Goal: Task Accomplishment & Management: Manage account settings

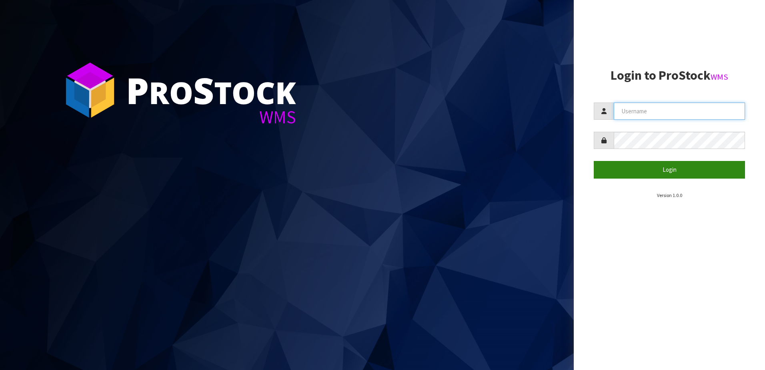
type input "YOURREFORMER"
click at [669, 172] on button "Login" at bounding box center [669, 169] width 151 height 17
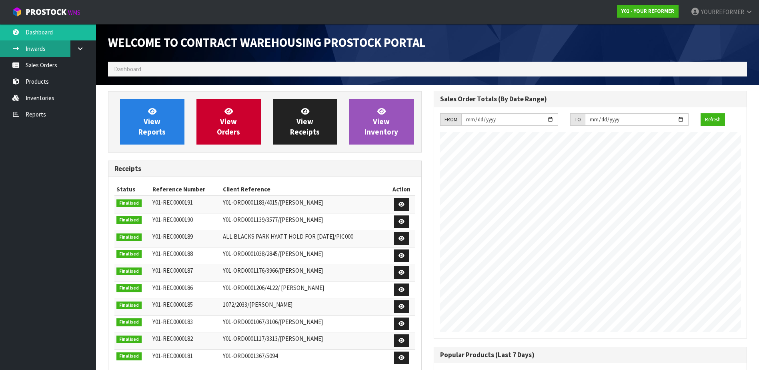
click at [35, 47] on link "Inwards" at bounding box center [48, 48] width 96 height 16
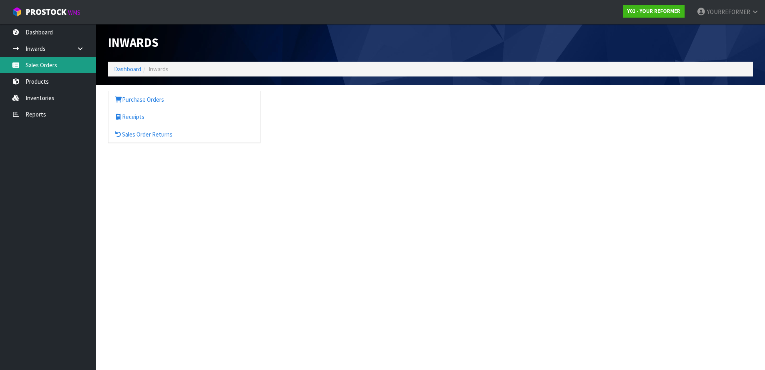
click at [36, 66] on link "Sales Orders" at bounding box center [48, 65] width 96 height 16
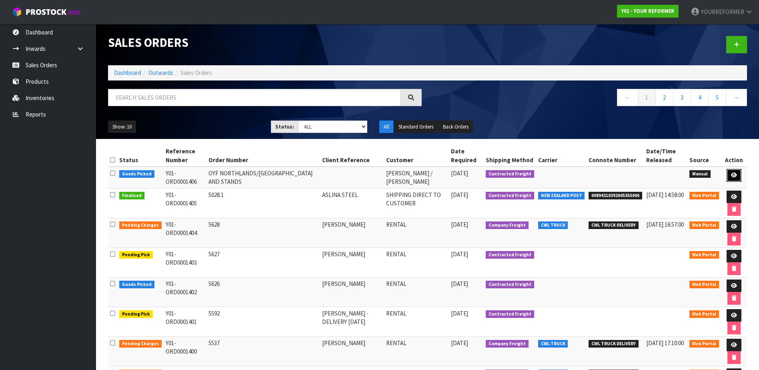
click at [733, 176] on icon at bounding box center [734, 175] width 6 height 5
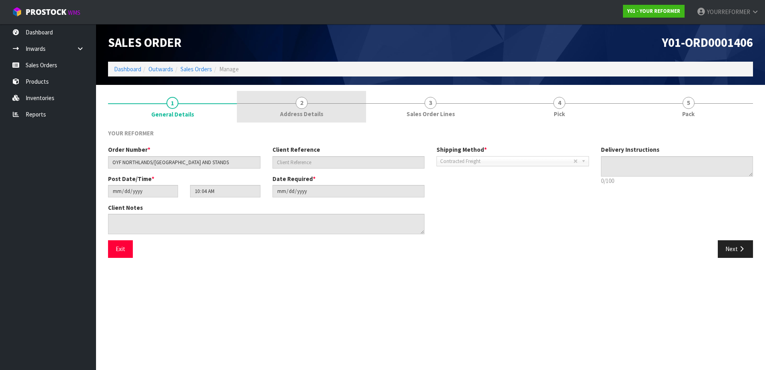
click at [306, 104] on span "2" at bounding box center [302, 103] width 12 height 12
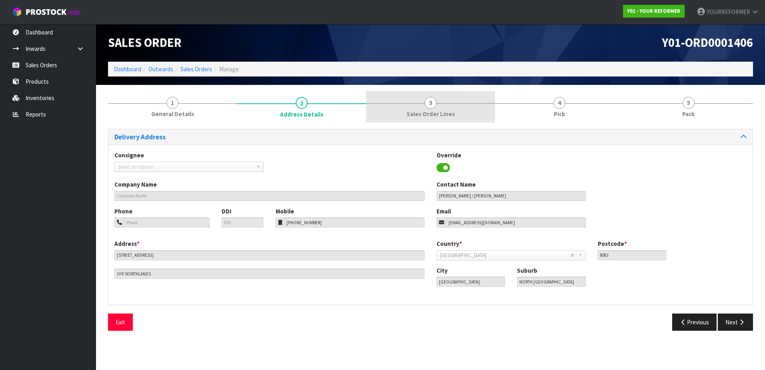
click at [454, 110] on span "Sales Order Lines" at bounding box center [431, 114] width 48 height 8
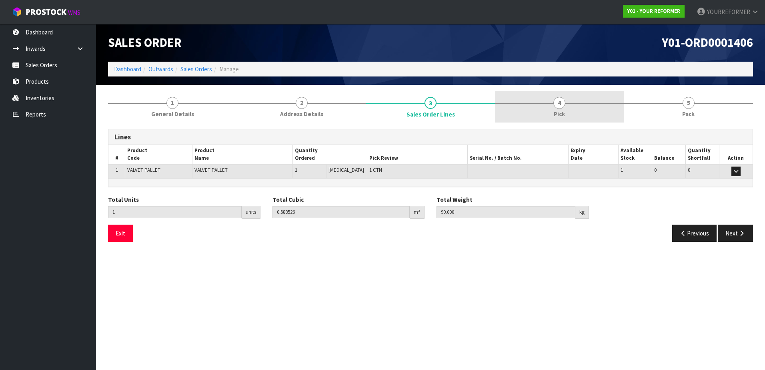
click at [542, 111] on link "4 Pick" at bounding box center [559, 107] width 129 height 32
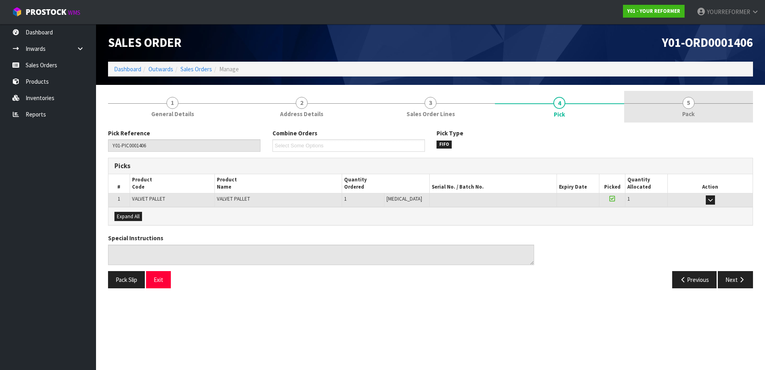
click at [705, 106] on link "5 Pack" at bounding box center [688, 107] width 129 height 32
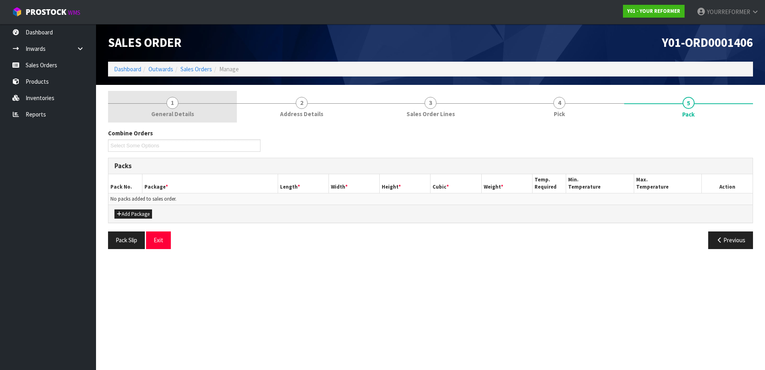
click at [186, 104] on link "1 General Details" at bounding box center [172, 107] width 129 height 32
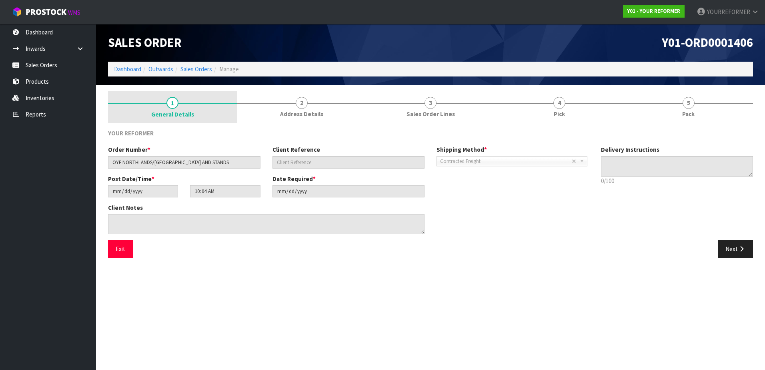
click at [173, 108] on span "1" at bounding box center [173, 103] width 12 height 12
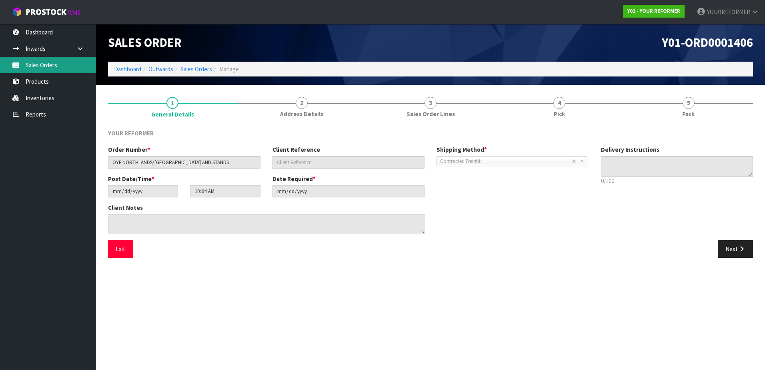
click at [63, 64] on link "Sales Orders" at bounding box center [48, 65] width 96 height 16
